Goal: Find specific page/section: Find specific page/section

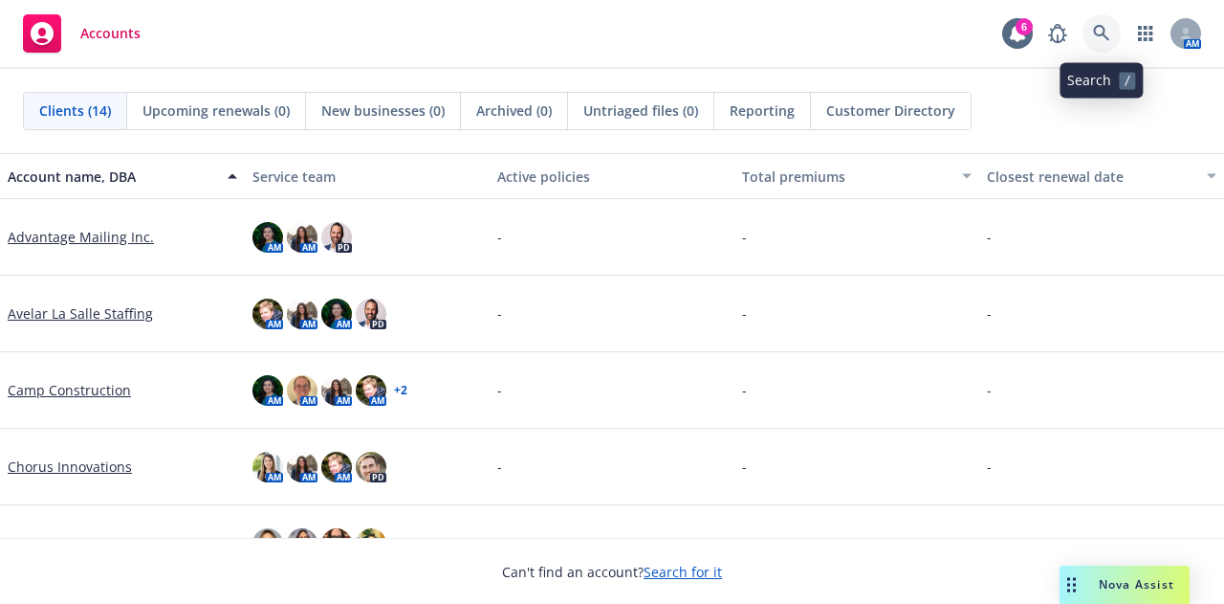
click at [1098, 33] on icon at bounding box center [1101, 33] width 17 height 17
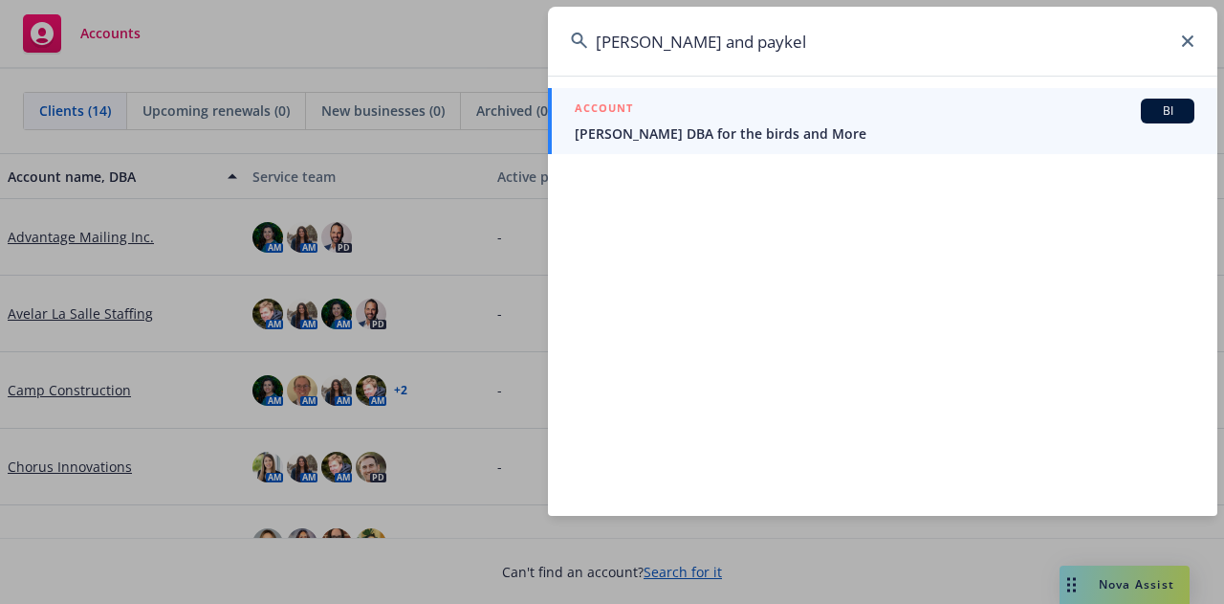
type input "[PERSON_NAME] and paykel"
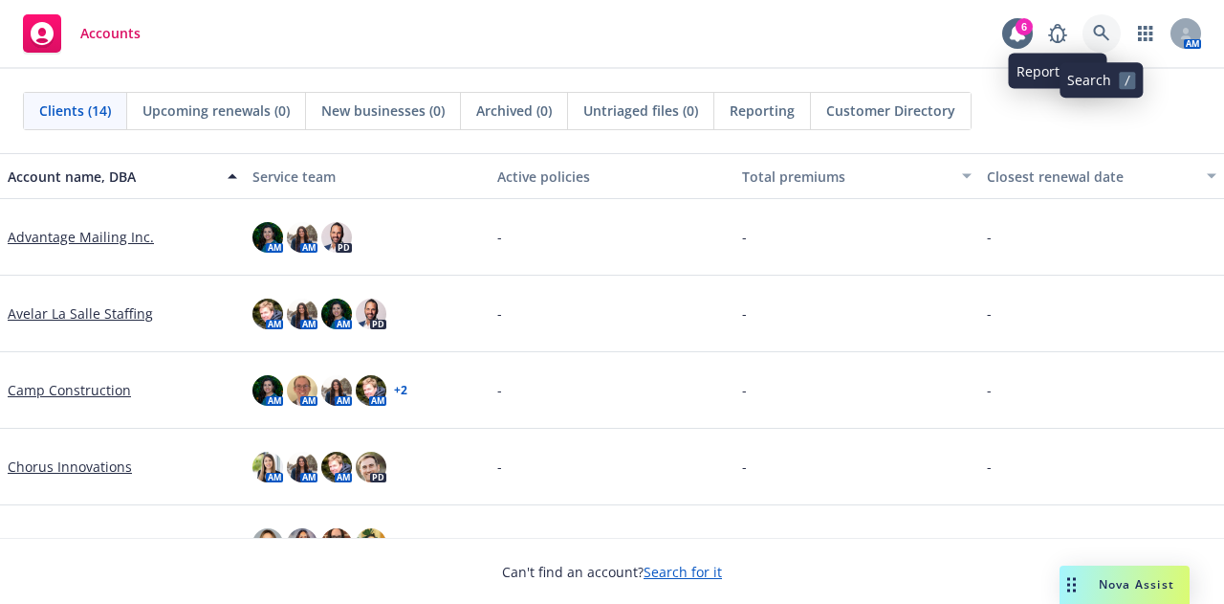
click at [1090, 32] on link at bounding box center [1102, 33] width 38 height 38
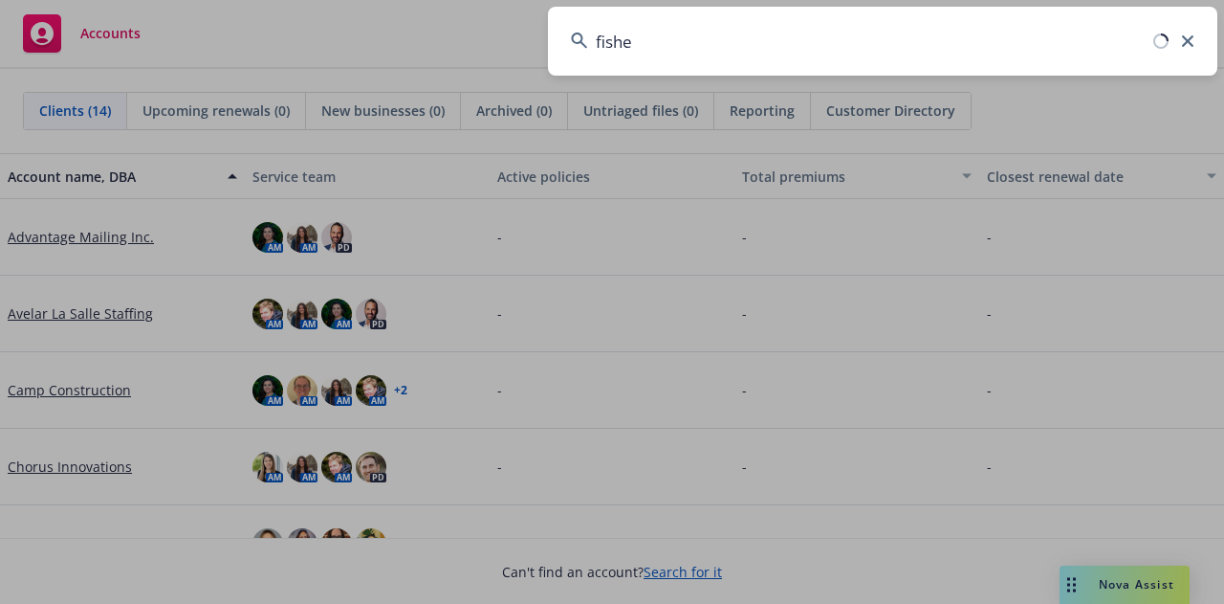
type input "[PERSON_NAME]"
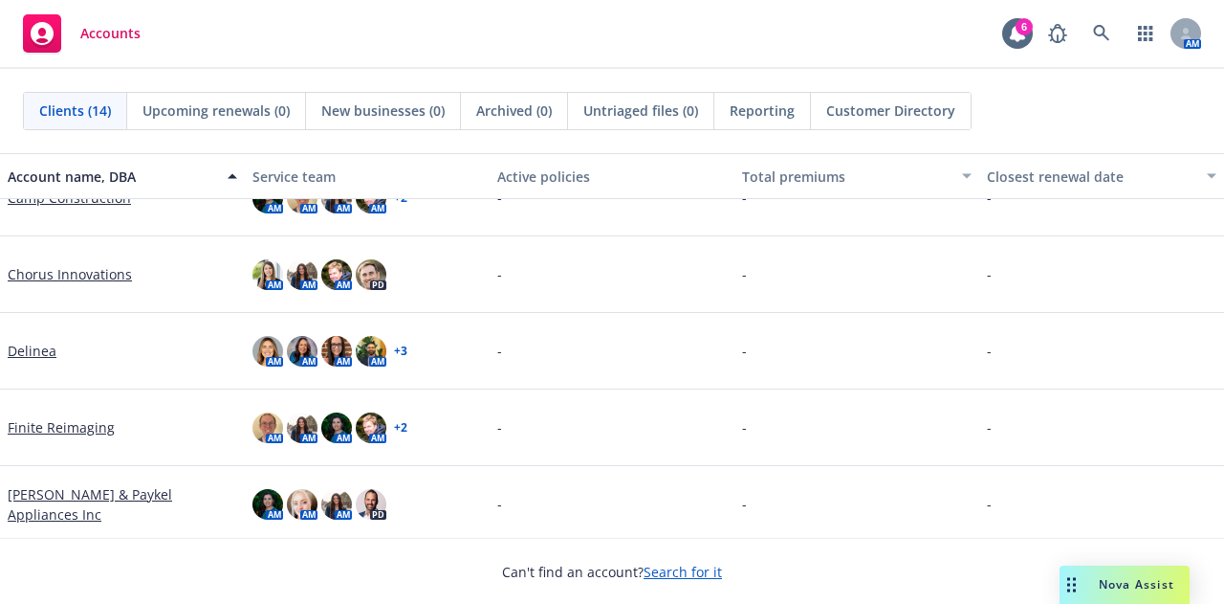
scroll to position [277, 0]
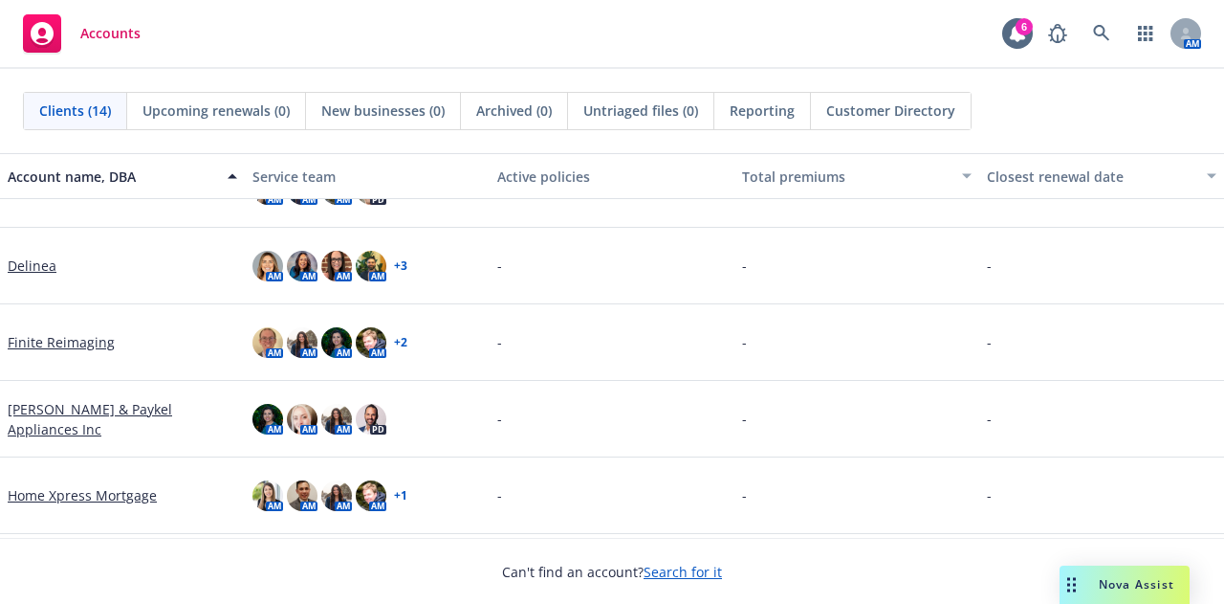
click at [145, 420] on link "[PERSON_NAME] & Paykel Appliances Inc" at bounding box center [123, 419] width 230 height 40
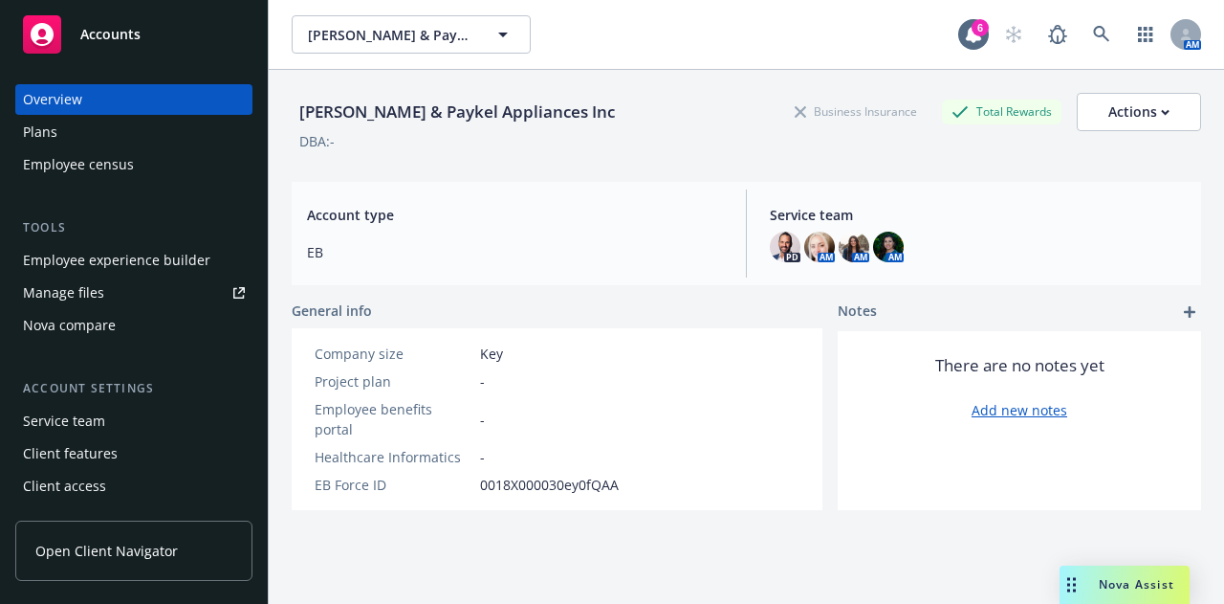
click at [96, 285] on div "Manage files" at bounding box center [63, 292] width 81 height 31
click at [153, 265] on div "Employee experience builder" at bounding box center [116, 260] width 187 height 31
